Goal: Subscribe to service/newsletter

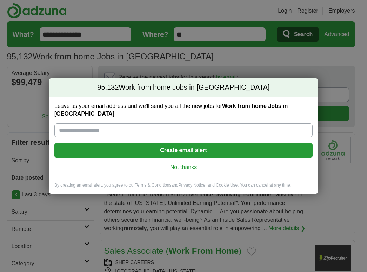
click at [139, 126] on input "Leave us your email address and we'll send you all the new jobs for Work from h…" at bounding box center [183, 130] width 259 height 14
type input "**********"
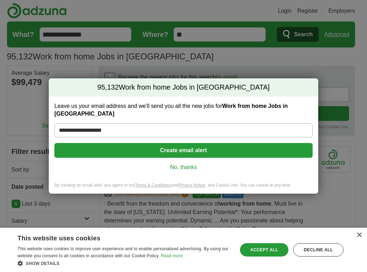
click at [182, 146] on button "Create email alert" at bounding box center [183, 150] width 259 height 15
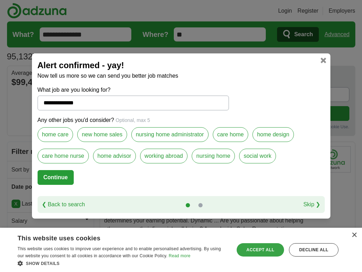
click at [267, 253] on div "Accept all" at bounding box center [260, 249] width 47 height 13
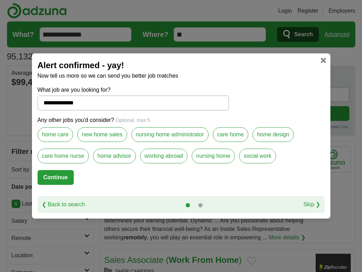
click at [63, 180] on button "Continue" at bounding box center [56, 177] width 36 height 15
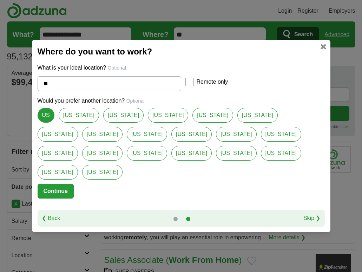
click at [48, 123] on link "US" at bounding box center [46, 115] width 17 height 15
click at [59, 184] on button "Continue" at bounding box center [56, 191] width 36 height 15
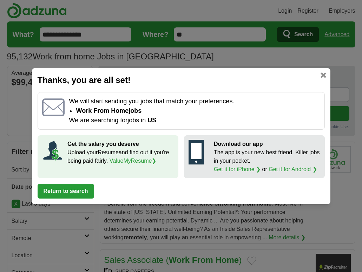
click at [68, 195] on button "Return to search" at bounding box center [66, 191] width 57 height 15
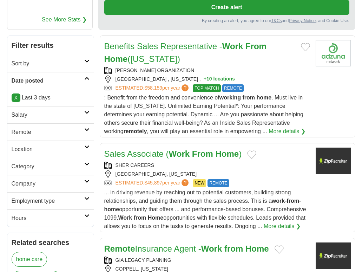
scroll to position [141, 0]
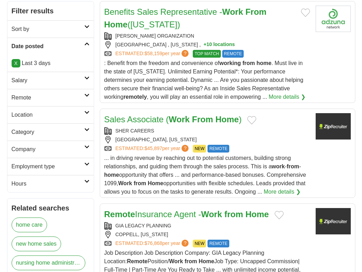
click at [80, 97] on h2 "Remote" at bounding box center [48, 97] width 73 height 8
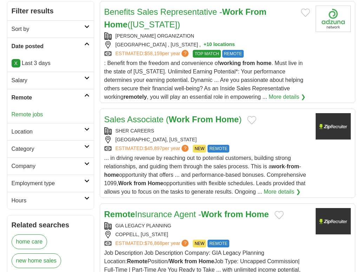
click at [56, 186] on h2 "Employment type" at bounding box center [48, 183] width 73 height 8
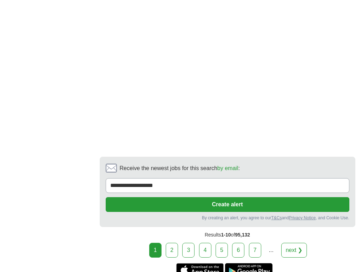
scroll to position [1546, 0]
